Goal: Transaction & Acquisition: Purchase product/service

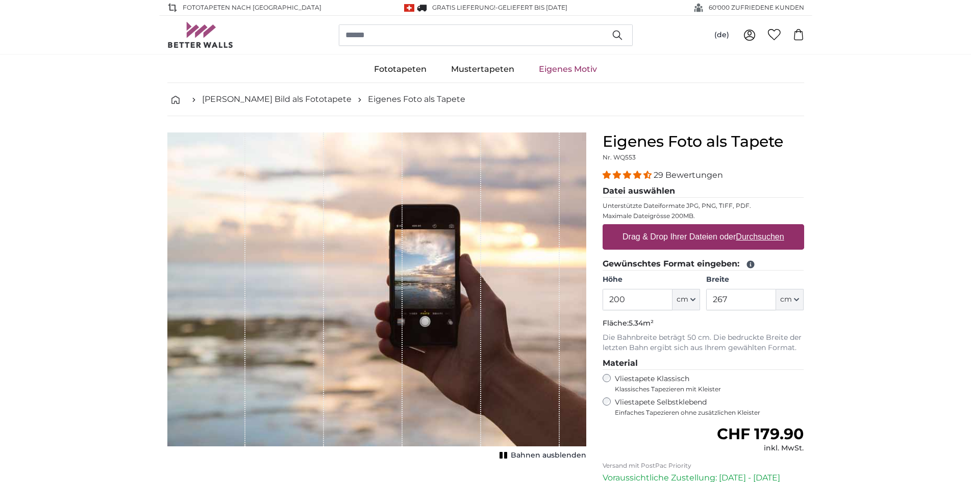
click at [739, 236] on u "Durchsuchen" at bounding box center [759, 237] width 48 height 9
click at [739, 227] on input "Drag & Drop Ihrer Dateien oder Durchsuchen" at bounding box center [702, 225] width 201 height 3
type input "**********"
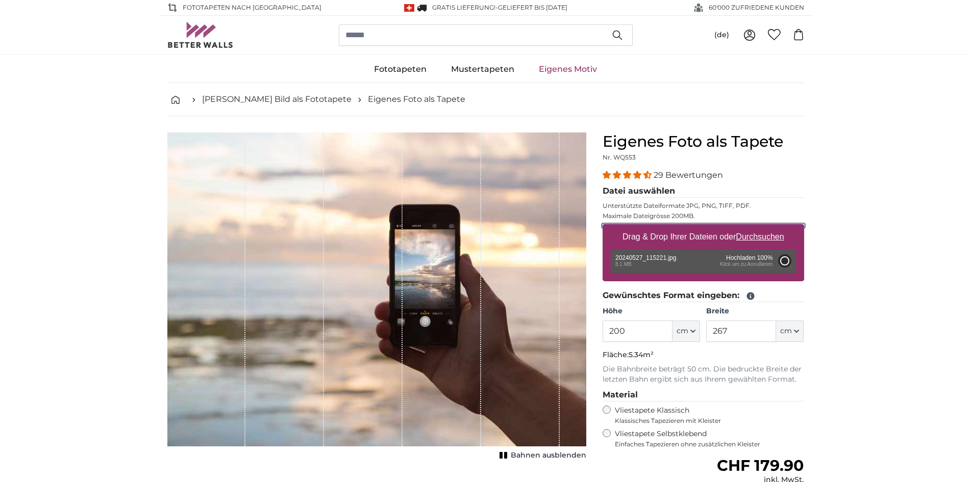
type input "266"
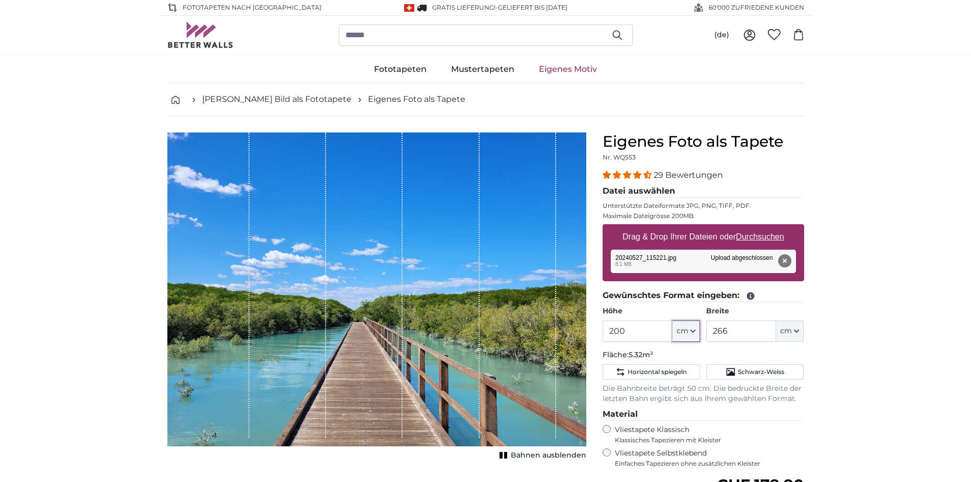
click at [694, 331] on icon "button" at bounding box center [693, 331] width 4 height 2
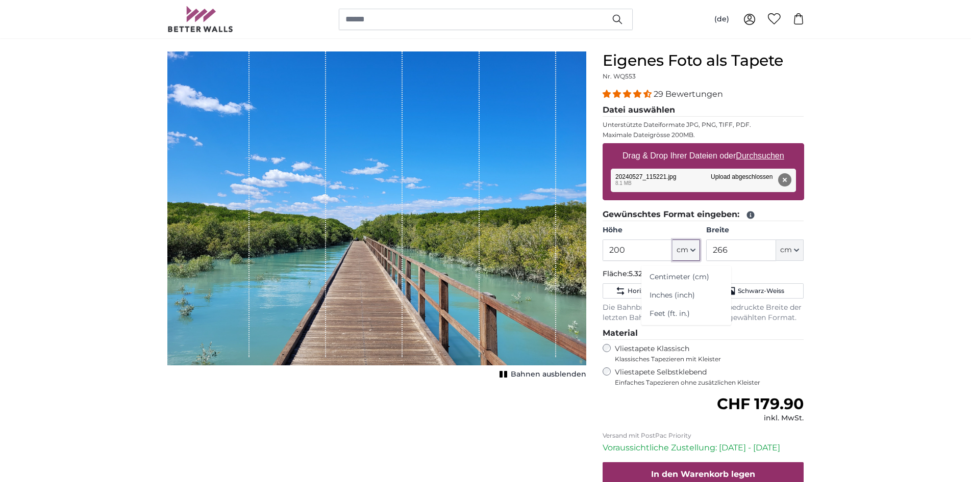
scroll to position [104, 0]
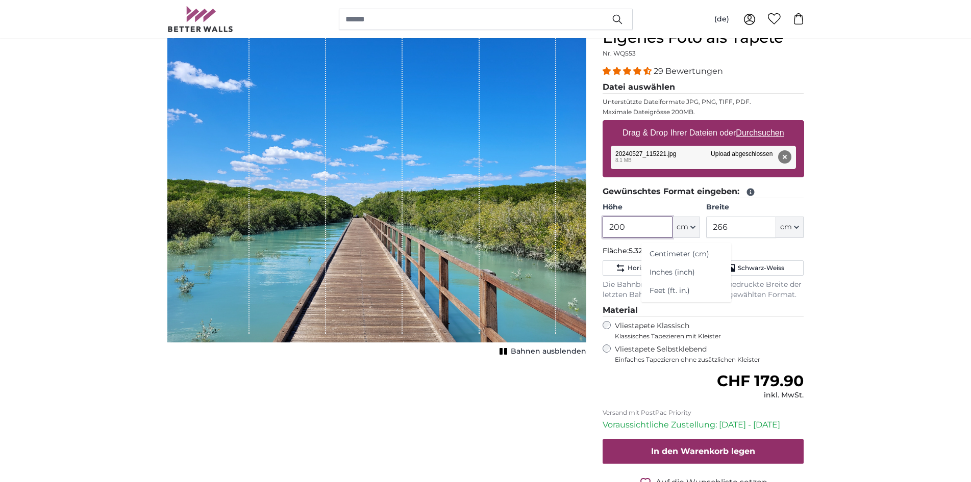
drag, startPoint x: 635, startPoint y: 228, endPoint x: 603, endPoint y: 227, distance: 32.6
click at [603, 227] on input "200" at bounding box center [637, 227] width 70 height 21
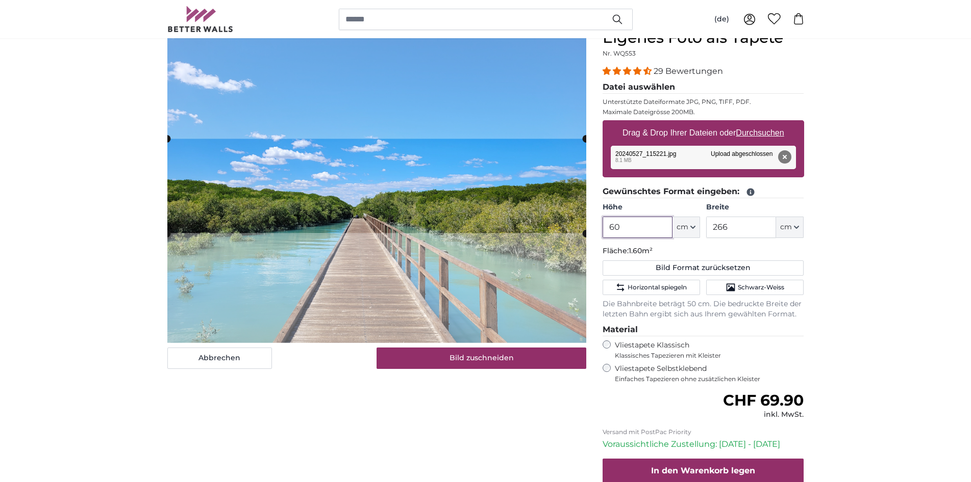
type input "60"
drag, startPoint x: 734, startPoint y: 225, endPoint x: 708, endPoint y: 225, distance: 26.5
click at [708, 225] on input "266" at bounding box center [741, 227] width 70 height 21
type input "120"
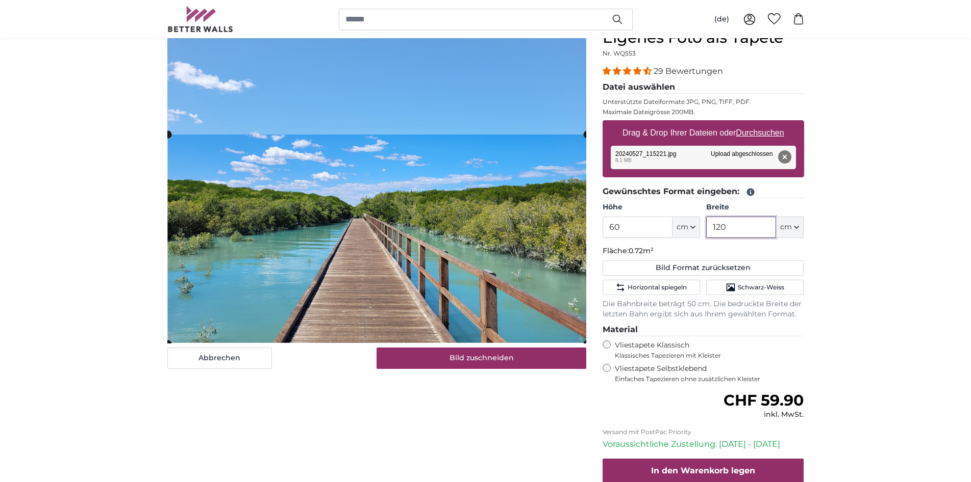
click at [478, 323] on cropper-handle at bounding box center [377, 240] width 419 height 210
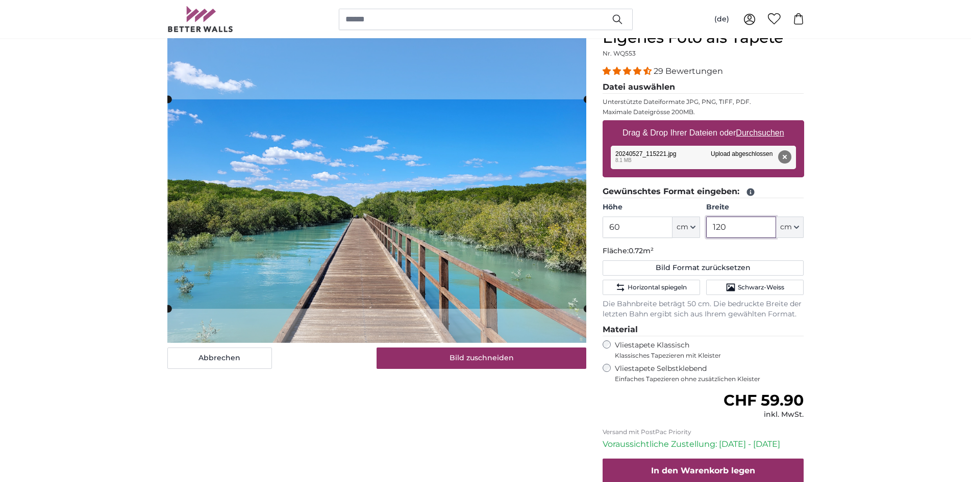
click at [479, 288] on cropper-handle at bounding box center [377, 204] width 419 height 210
type input "120"
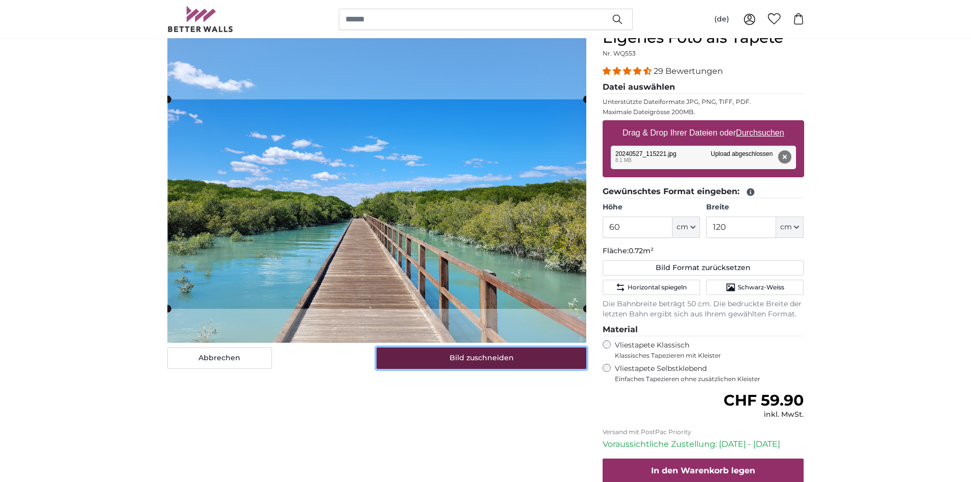
click at [460, 359] on button "Bild zuschneiden" at bounding box center [481, 358] width 210 height 21
